Goal: Task Accomplishment & Management: Manage account settings

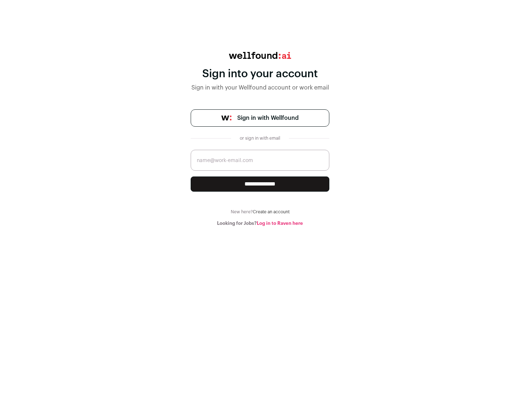
click at [268, 118] on span "Sign in with Wellfound" at bounding box center [267, 118] width 61 height 9
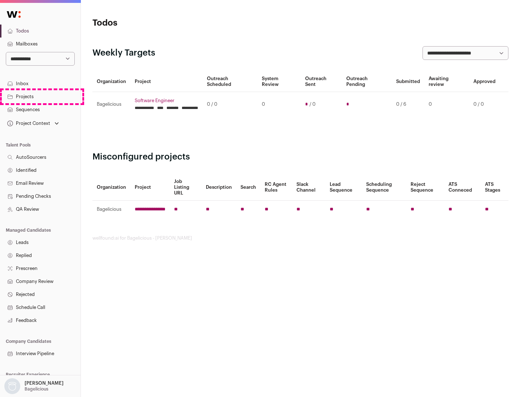
click at [40, 96] on link "Projects" at bounding box center [40, 96] width 81 height 13
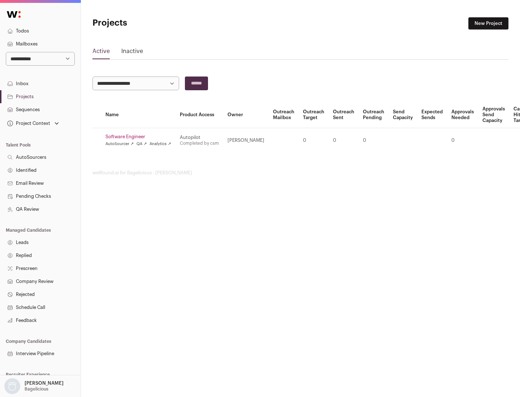
click at [141, 137] on link "Software Engineer" at bounding box center [138, 137] width 66 height 6
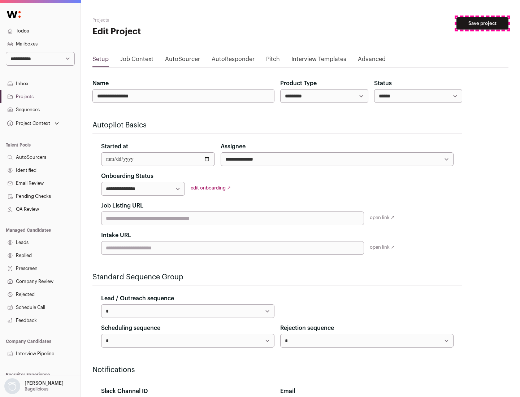
click at [483, 23] on button "Save project" at bounding box center [483, 23] width 52 height 12
